Goal: Task Accomplishment & Management: Manage account settings

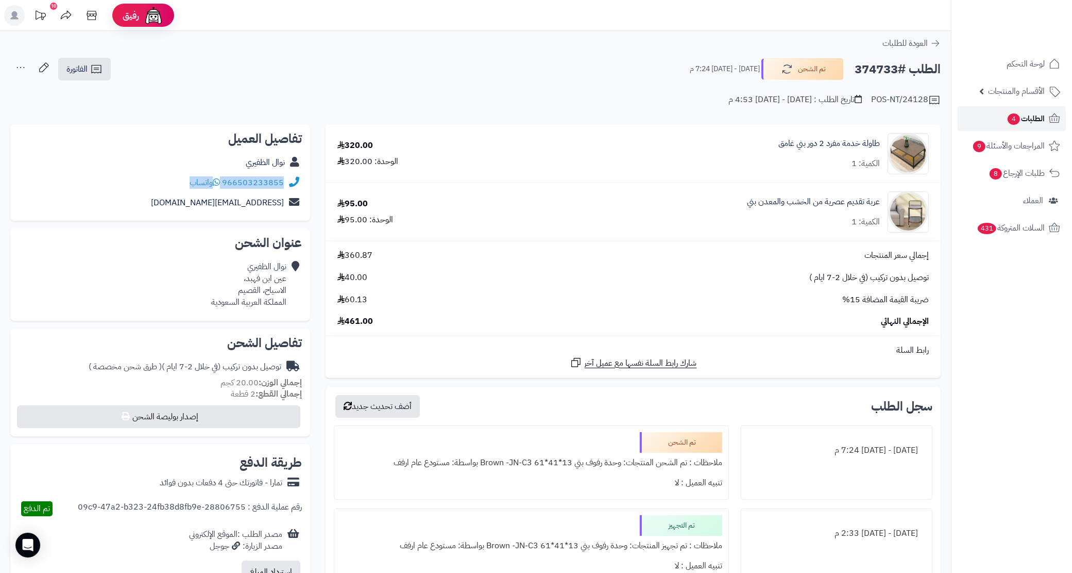
click at [1019, 116] on span "الطلبات 4" at bounding box center [1026, 118] width 38 height 14
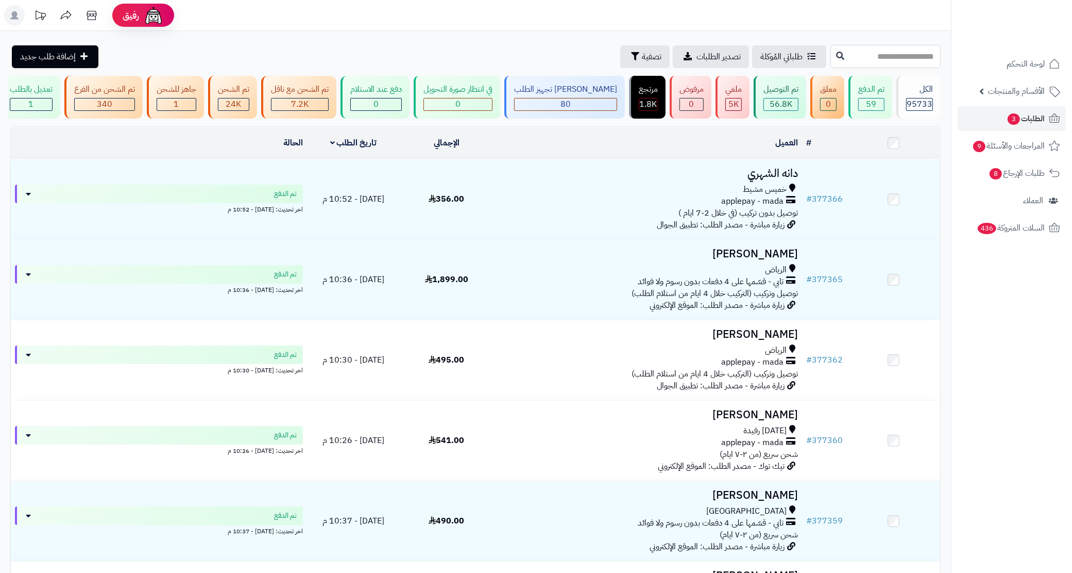
drag, startPoint x: 854, startPoint y: 62, endPoint x: 817, endPoint y: 62, distance: 37.1
click at [854, 62] on input "text" at bounding box center [886, 56] width 110 height 23
paste input "******"
type input "******"
click at [833, 62] on button at bounding box center [840, 56] width 15 height 20
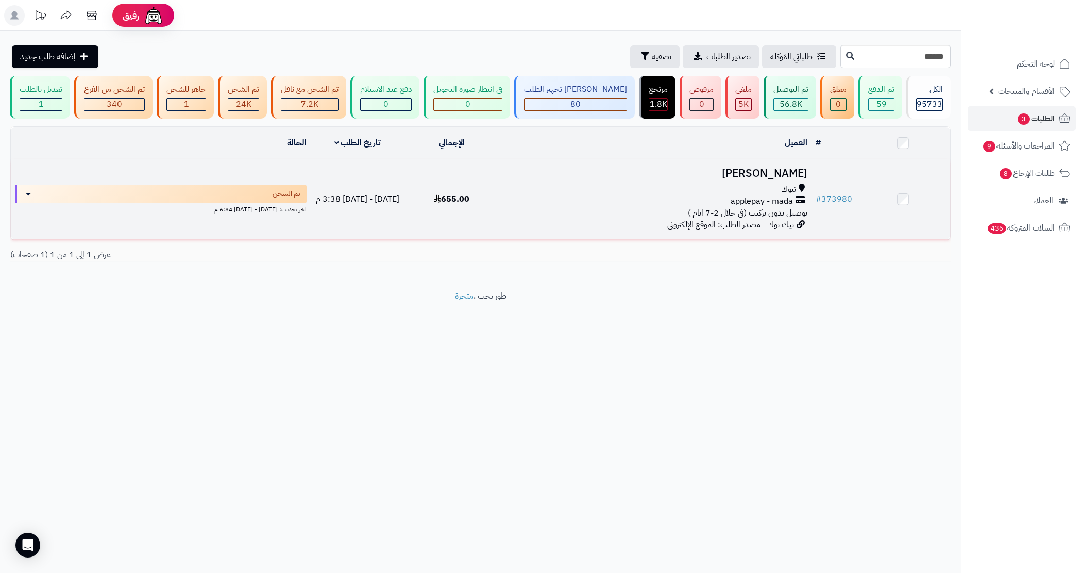
click at [619, 232] on td "العنود الحويطي تبوك applepay - mada توصيل بدون تركيب (في خلال 2-7 ايام ) تيك تو…" at bounding box center [655, 199] width 313 height 80
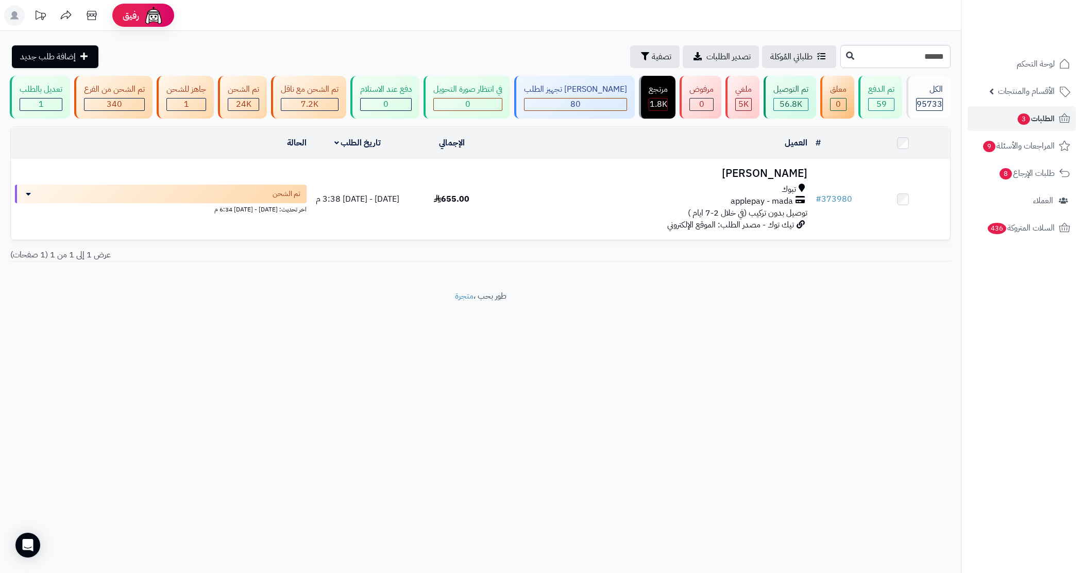
click at [335, 148] on td "تاريخ الطلب" at bounding box center [358, 142] width 94 height 31
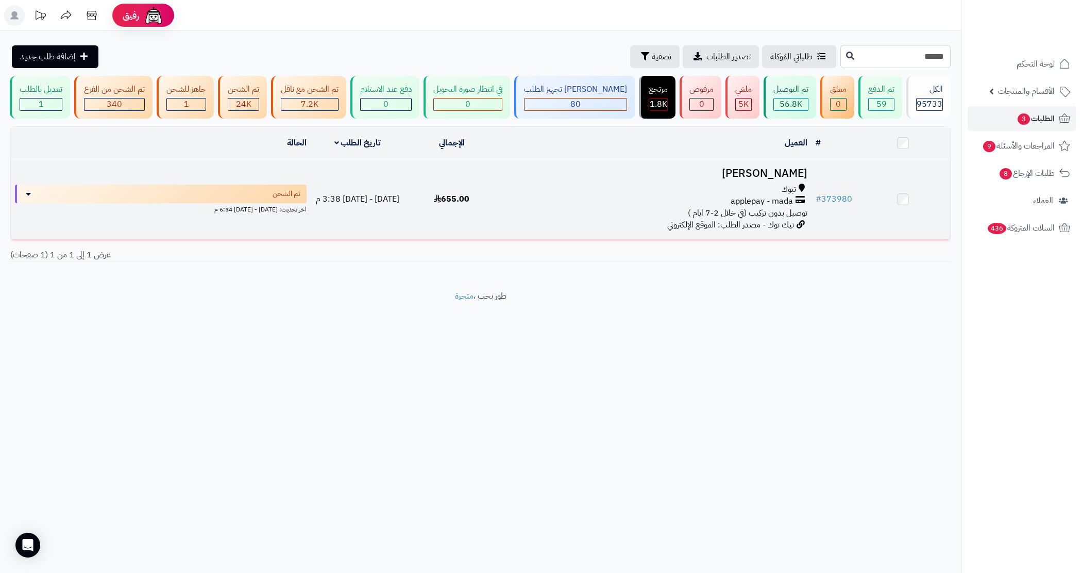
click at [349, 180] on td "[DATE] - [DATE] 3:38 م" at bounding box center [358, 199] width 94 height 80
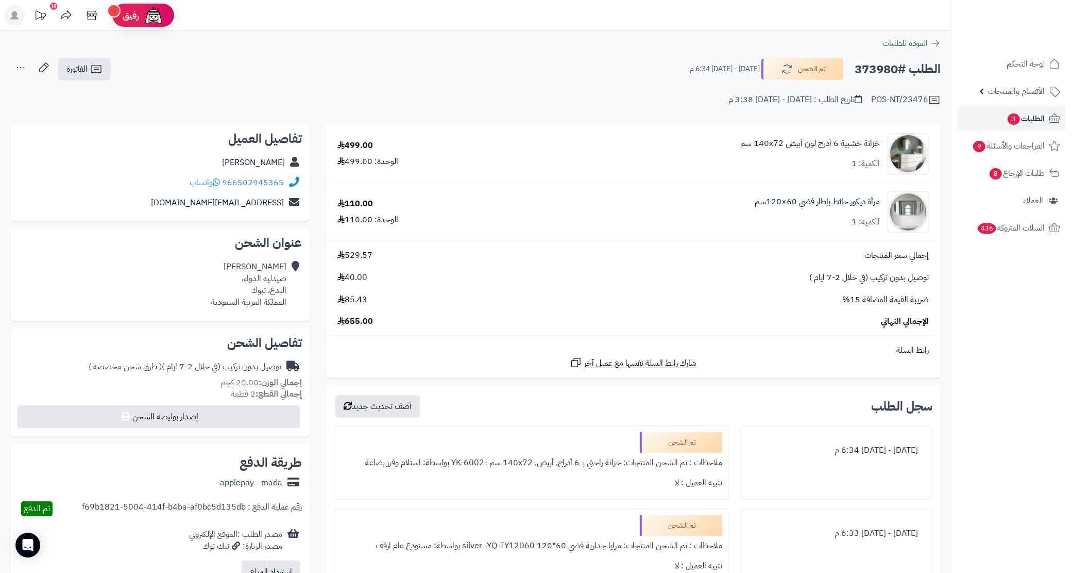
click at [140, 170] on div "[PERSON_NAME]" at bounding box center [160, 163] width 283 height 20
click at [140, 181] on div "966502945365 واتساب" at bounding box center [160, 183] width 283 height 20
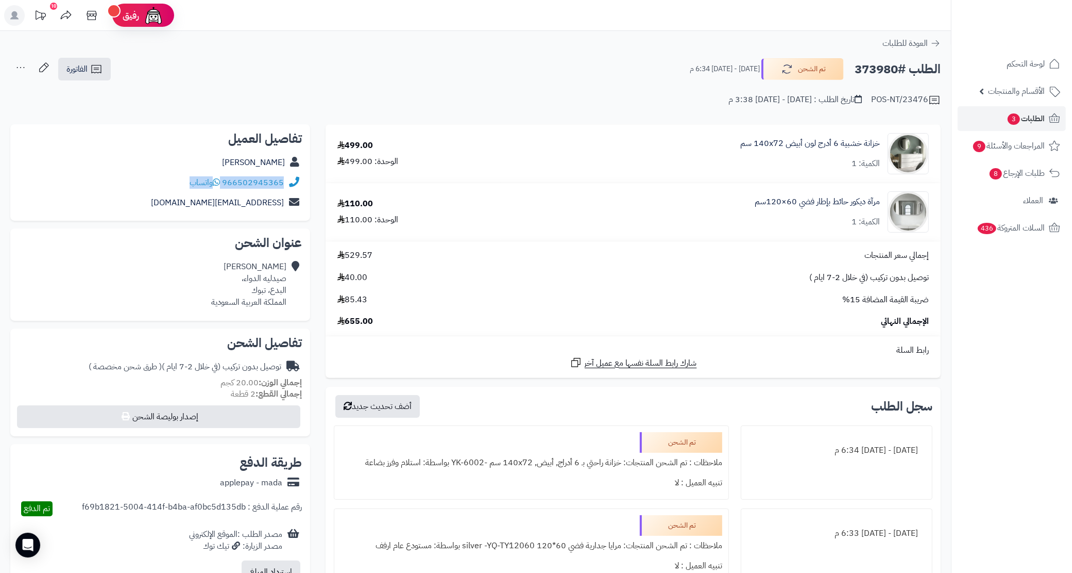
click at [140, 181] on div "966502945365 واتساب" at bounding box center [160, 183] width 283 height 20
copy div "966502945365 واتساب"
